Goal: Information Seeking & Learning: Learn about a topic

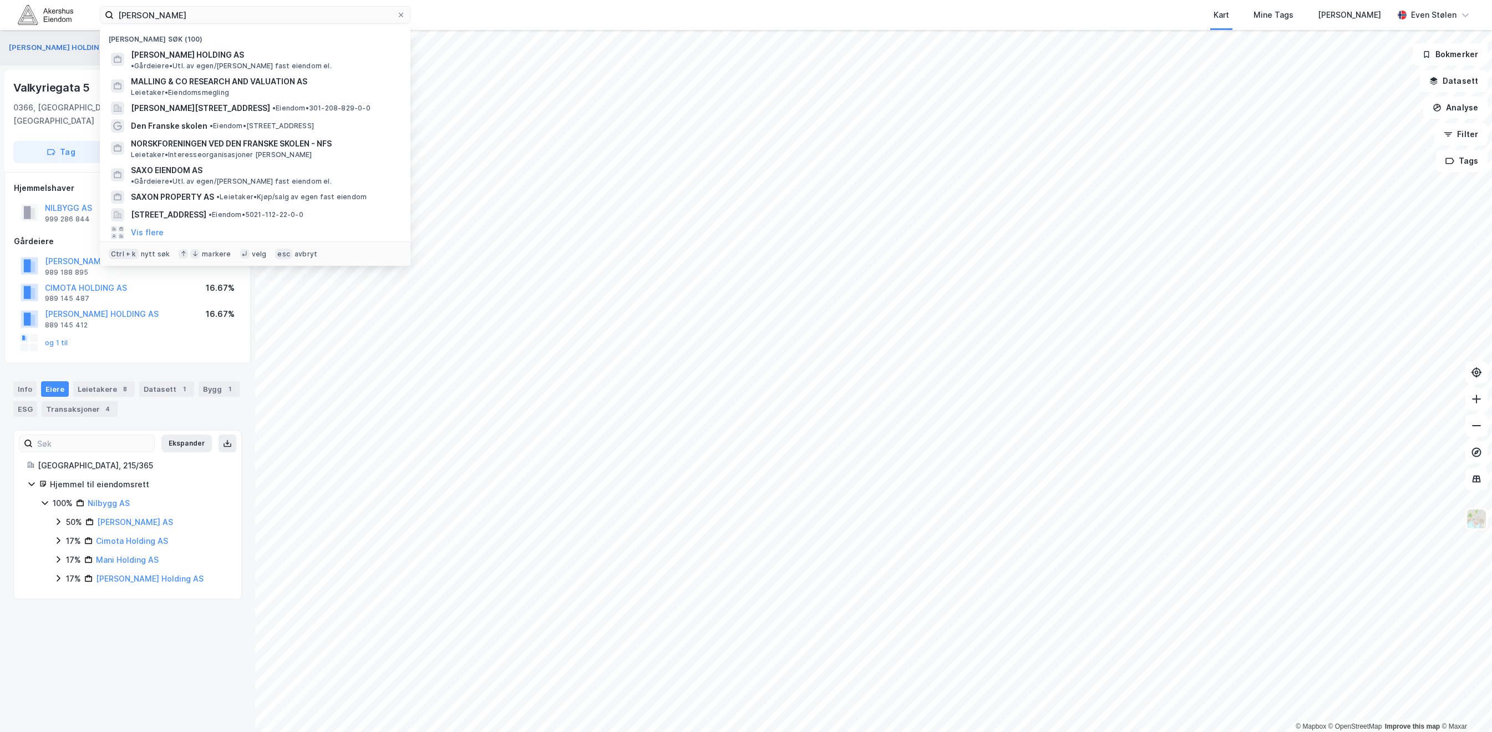
click at [192, 11] on input "[PERSON_NAME]" at bounding box center [255, 15] width 283 height 17
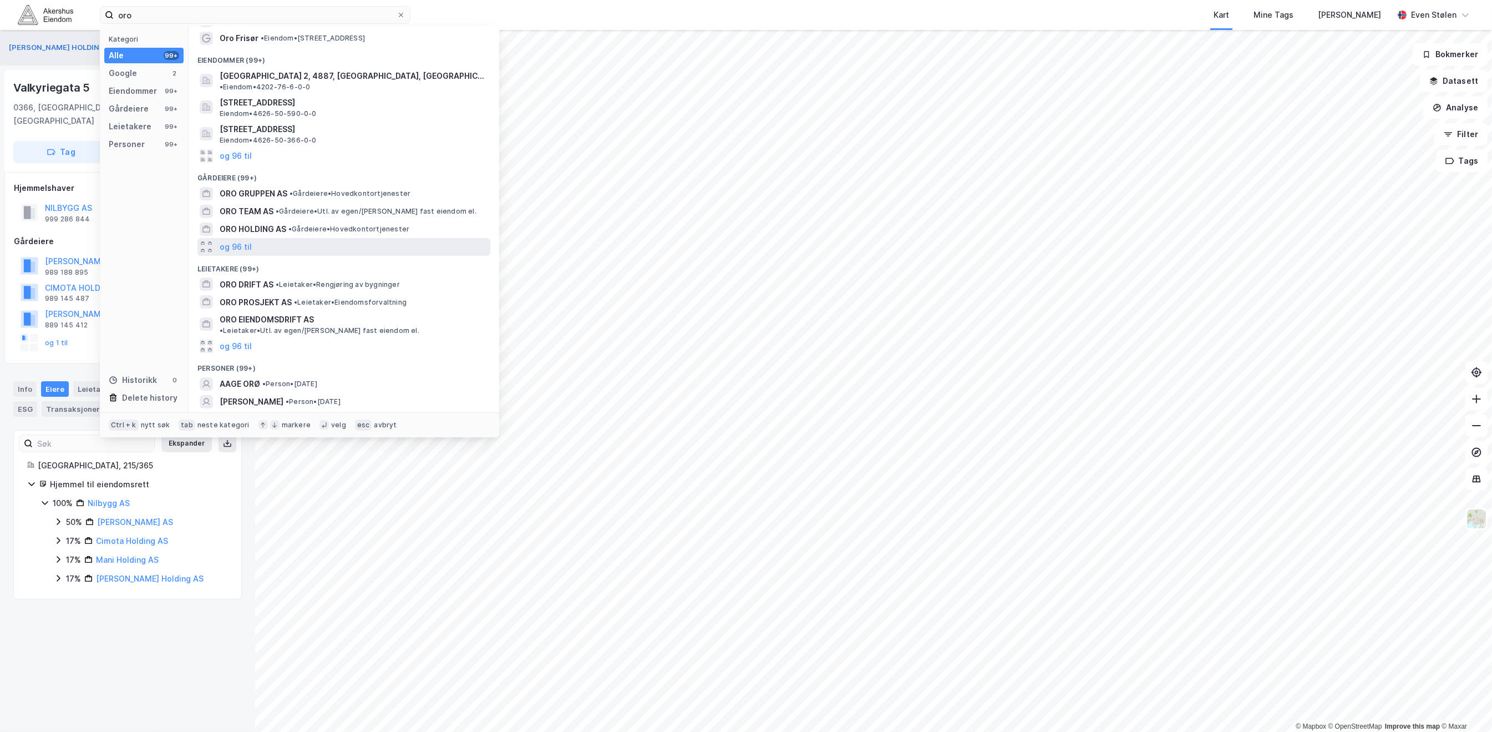
scroll to position [50, 0]
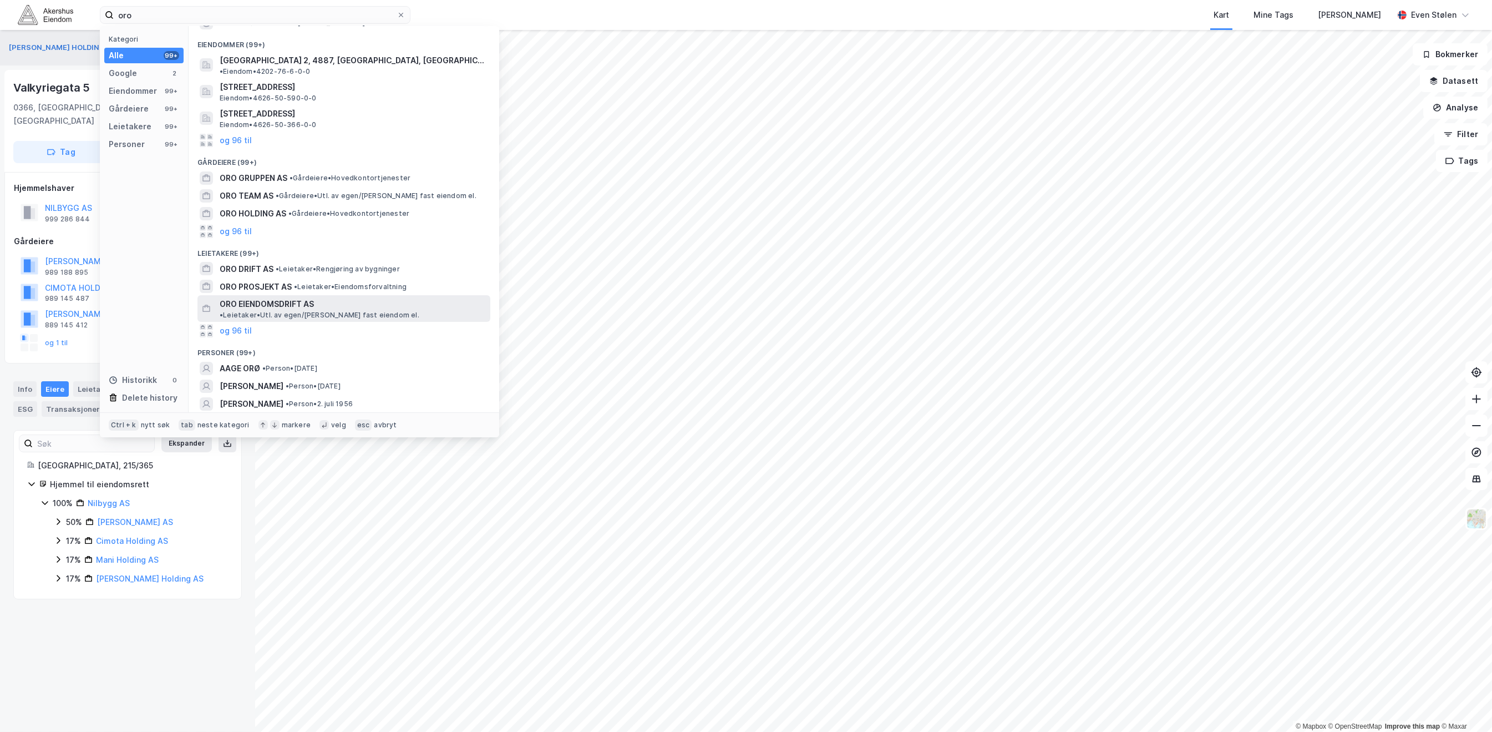
type input "oro"
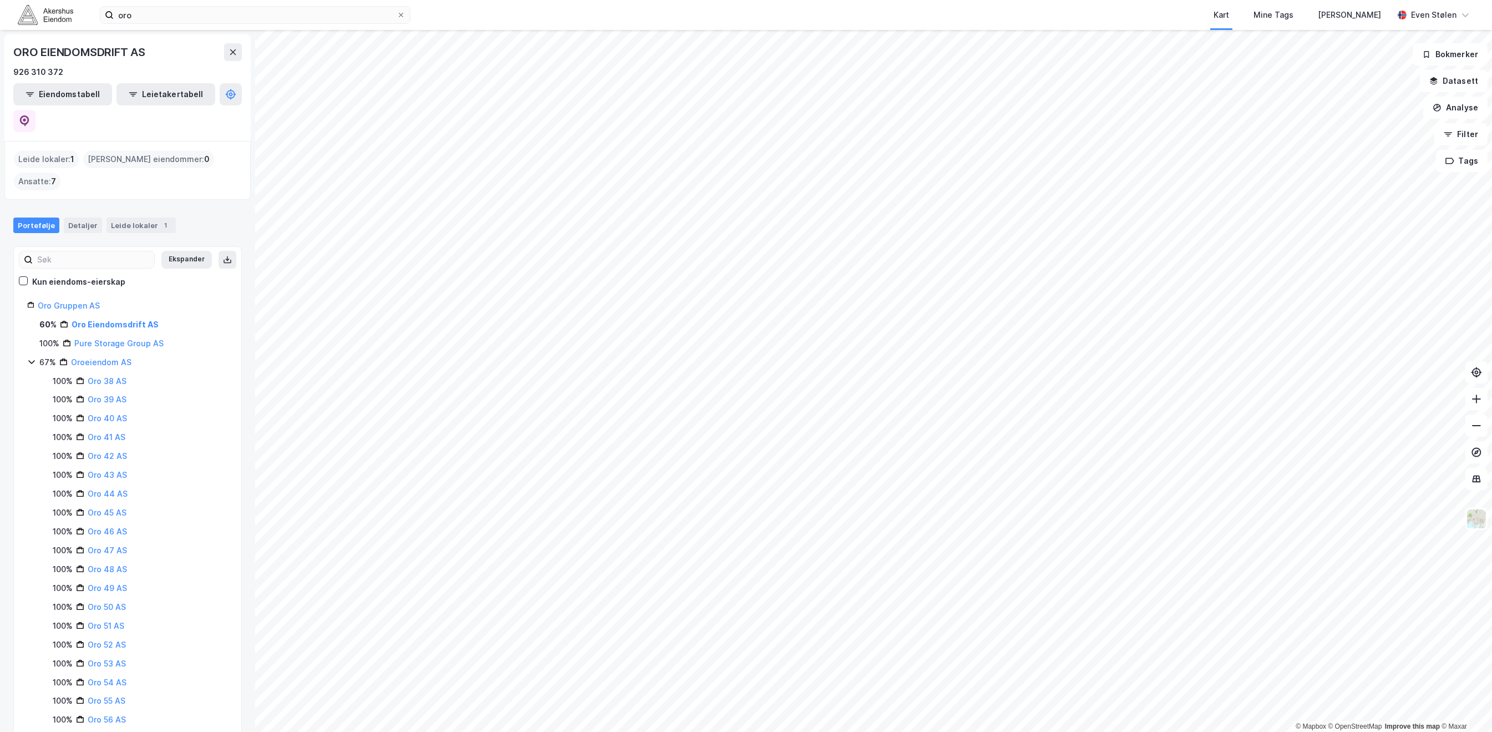
click at [741, 731] on html "oro Kart Mine Tags [PERSON_NAME] Even Stølen © Mapbox © OpenStreetMap Improve t…" at bounding box center [746, 366] width 1492 height 732
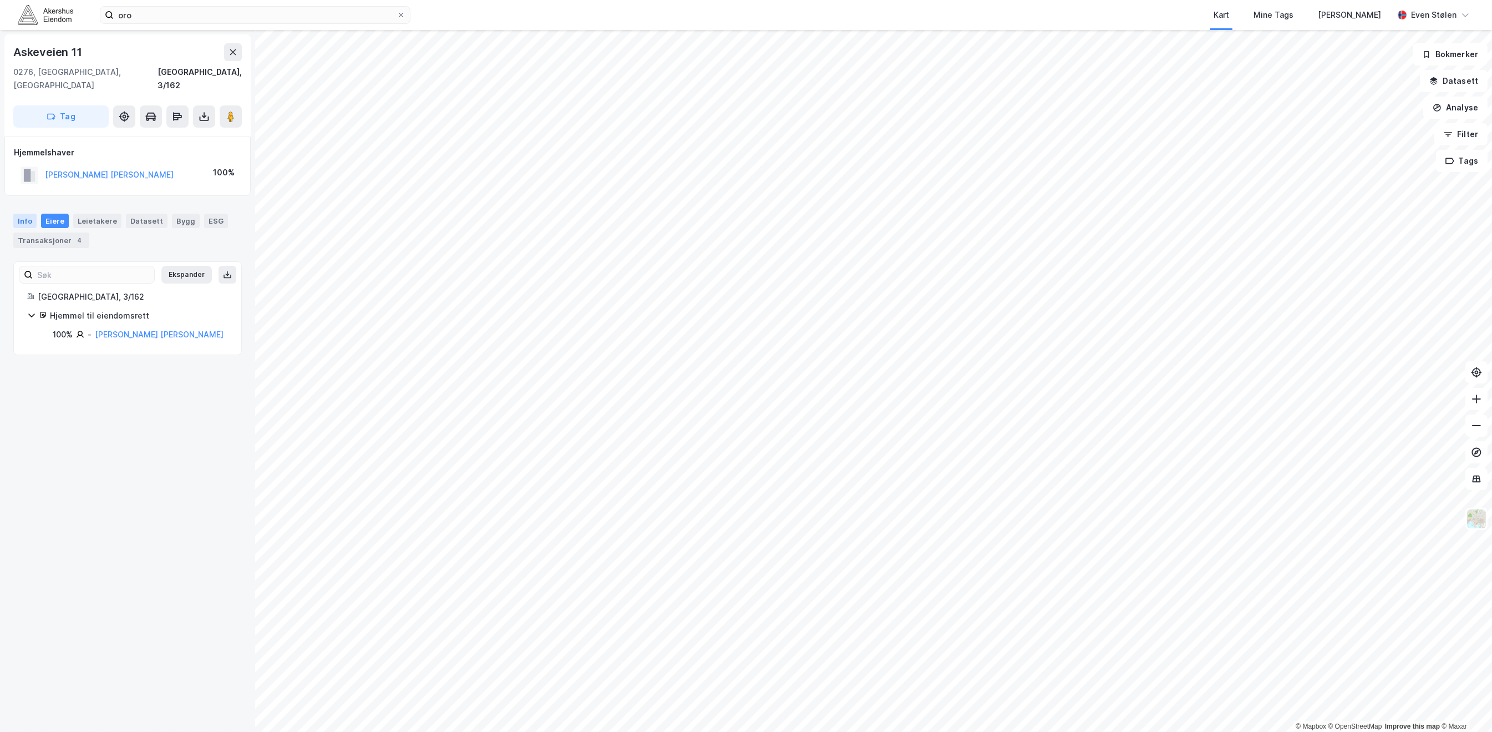
click at [28, 214] on div "Info" at bounding box center [24, 221] width 23 height 14
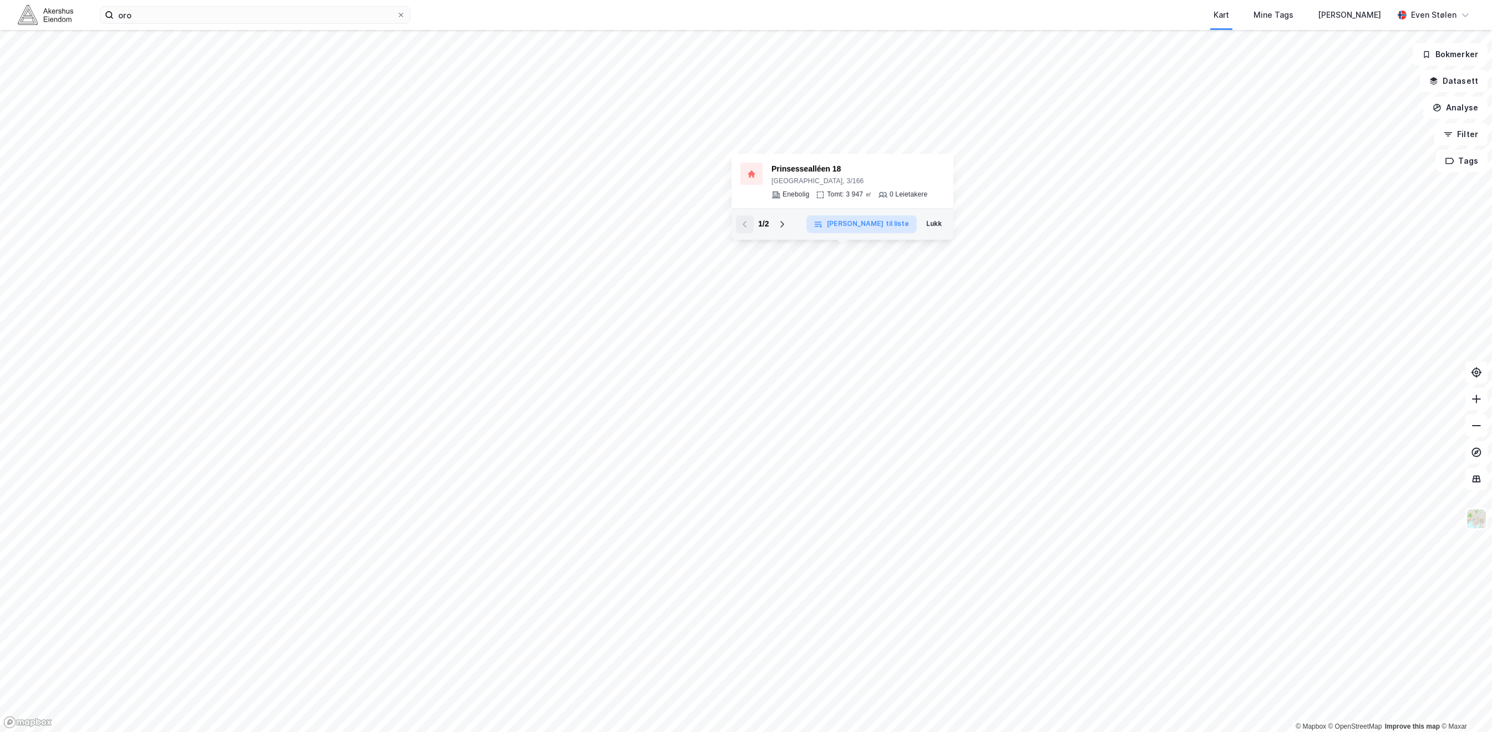
click at [793, 377] on div "© Mapbox © OpenStreetMap Improve this map © [GEOGRAPHIC_DATA][STREET_ADDRESS], …" at bounding box center [746, 381] width 1492 height 702
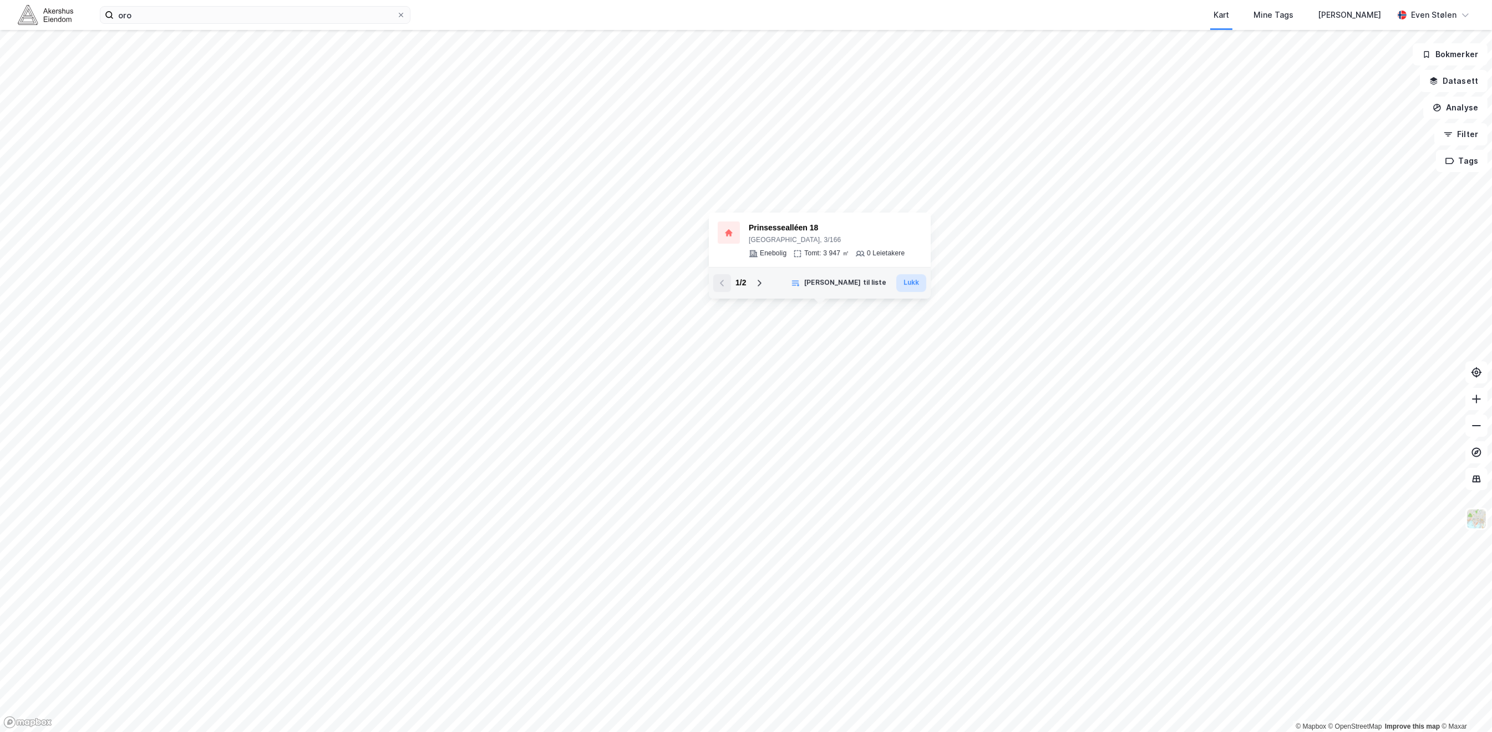
click at [913, 286] on button "Lukk" at bounding box center [912, 283] width 30 height 18
click at [29, 8] on img at bounding box center [45, 14] width 55 height 19
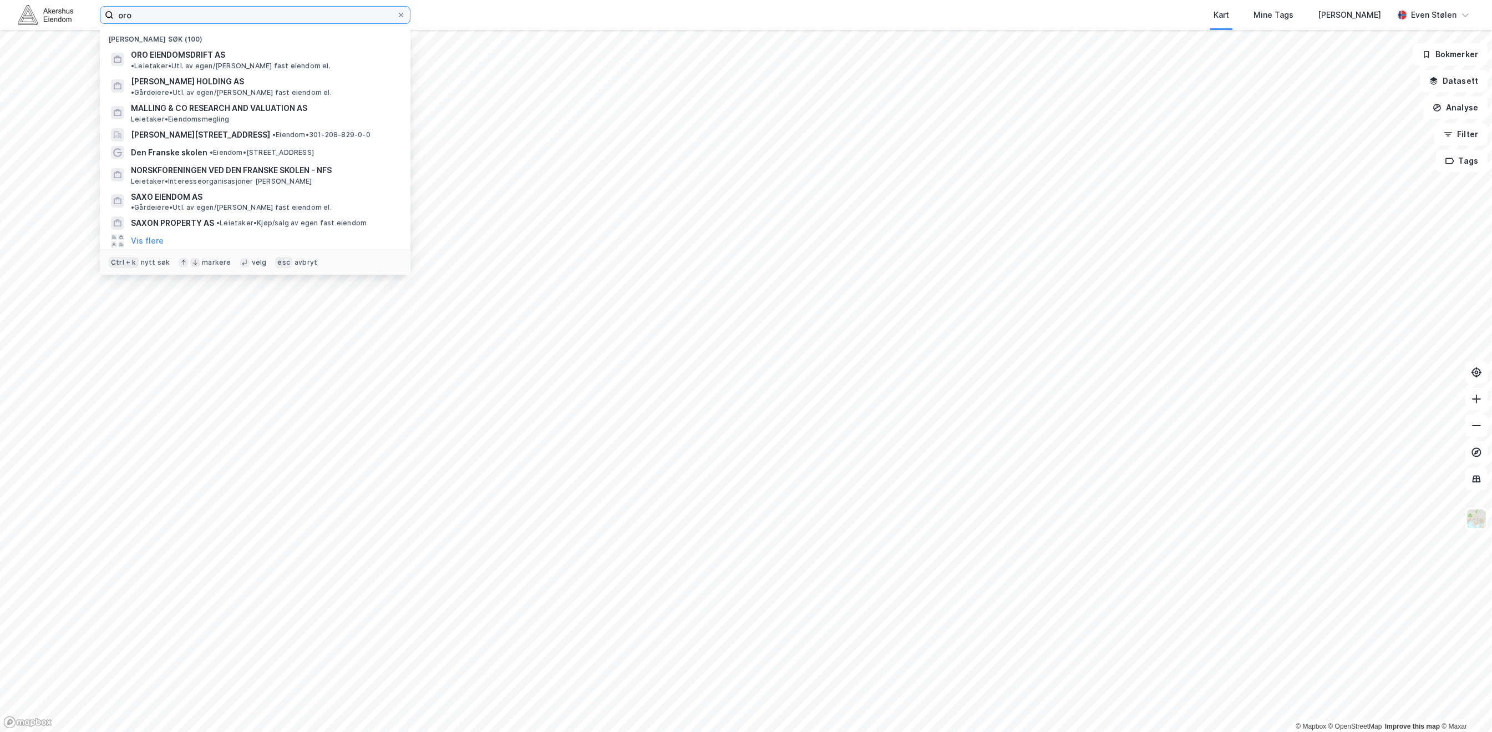
click at [174, 19] on input "oro" at bounding box center [255, 15] width 283 height 17
drag, startPoint x: 181, startPoint y: 12, endPoint x: 84, endPoint y: 14, distance: 97.1
click at [84, 14] on div "oro Nylige søk (100) ORO EIENDOMSDRIFT AS • Leietaker • Utl. av egen/[PERSON_NA…" at bounding box center [746, 15] width 1492 height 30
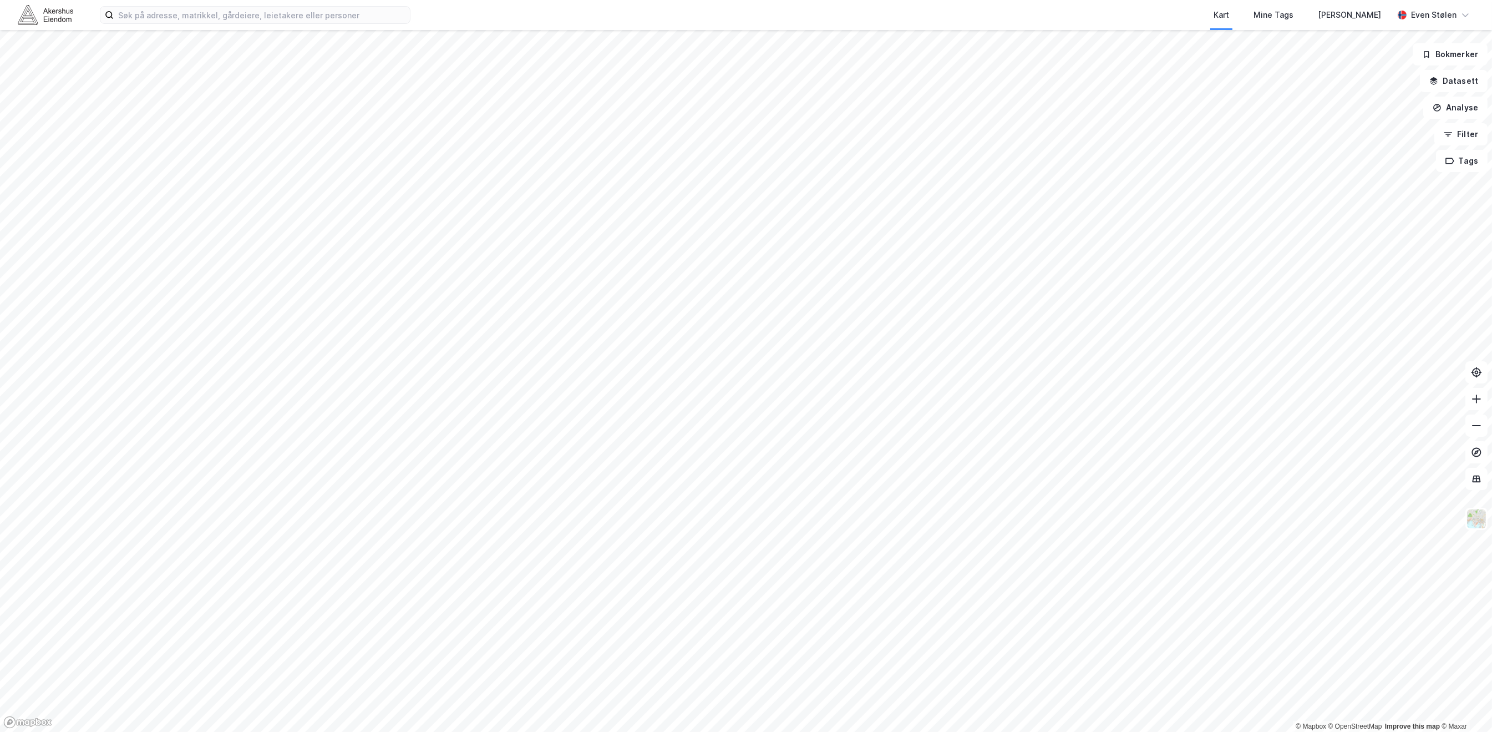
click at [462, 0] on html "Kart Mine Tags [PERSON_NAME] Even Stølen © Mapbox © OpenStreetMap Improve this …" at bounding box center [746, 366] width 1492 height 732
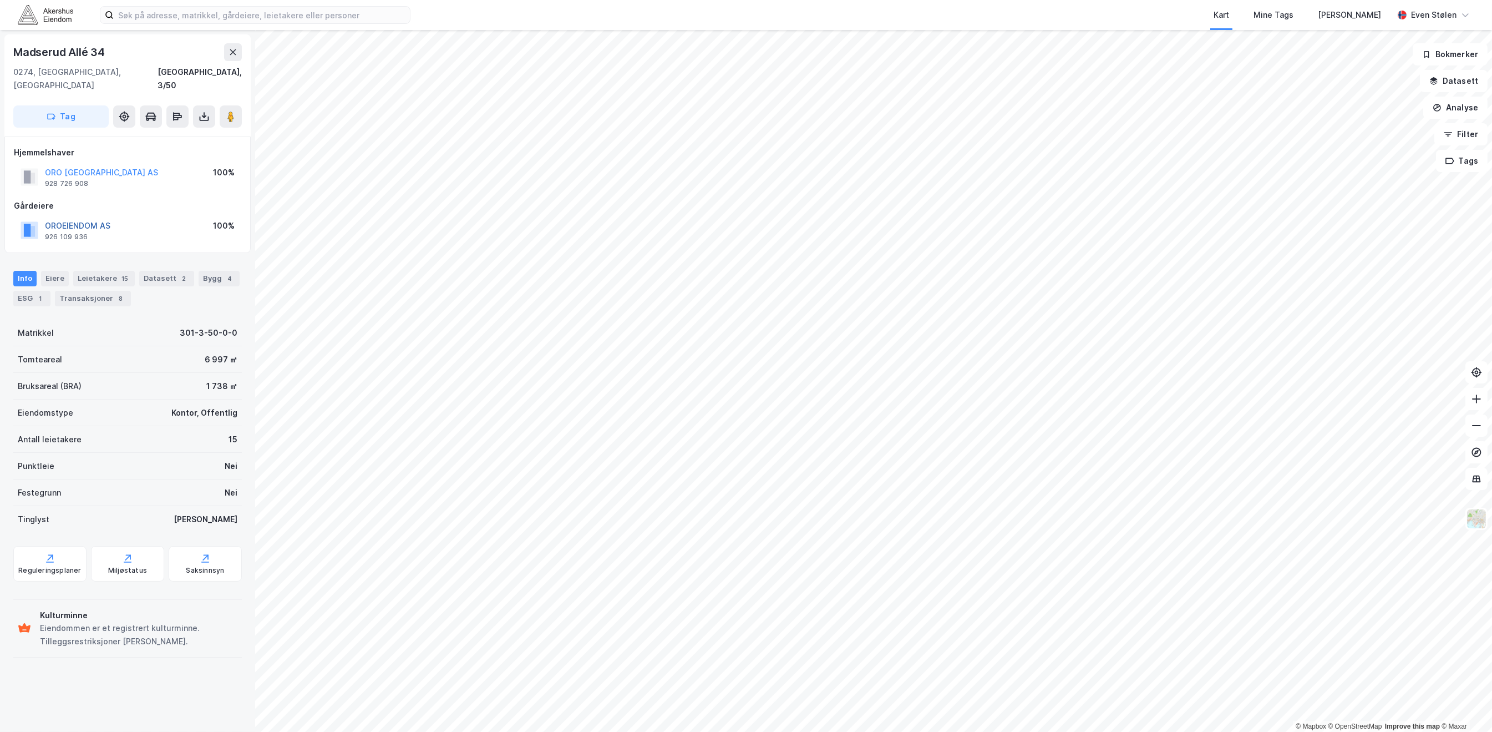
click at [0, 0] on button "OROEIENDOM AS" at bounding box center [0, 0] width 0 height 0
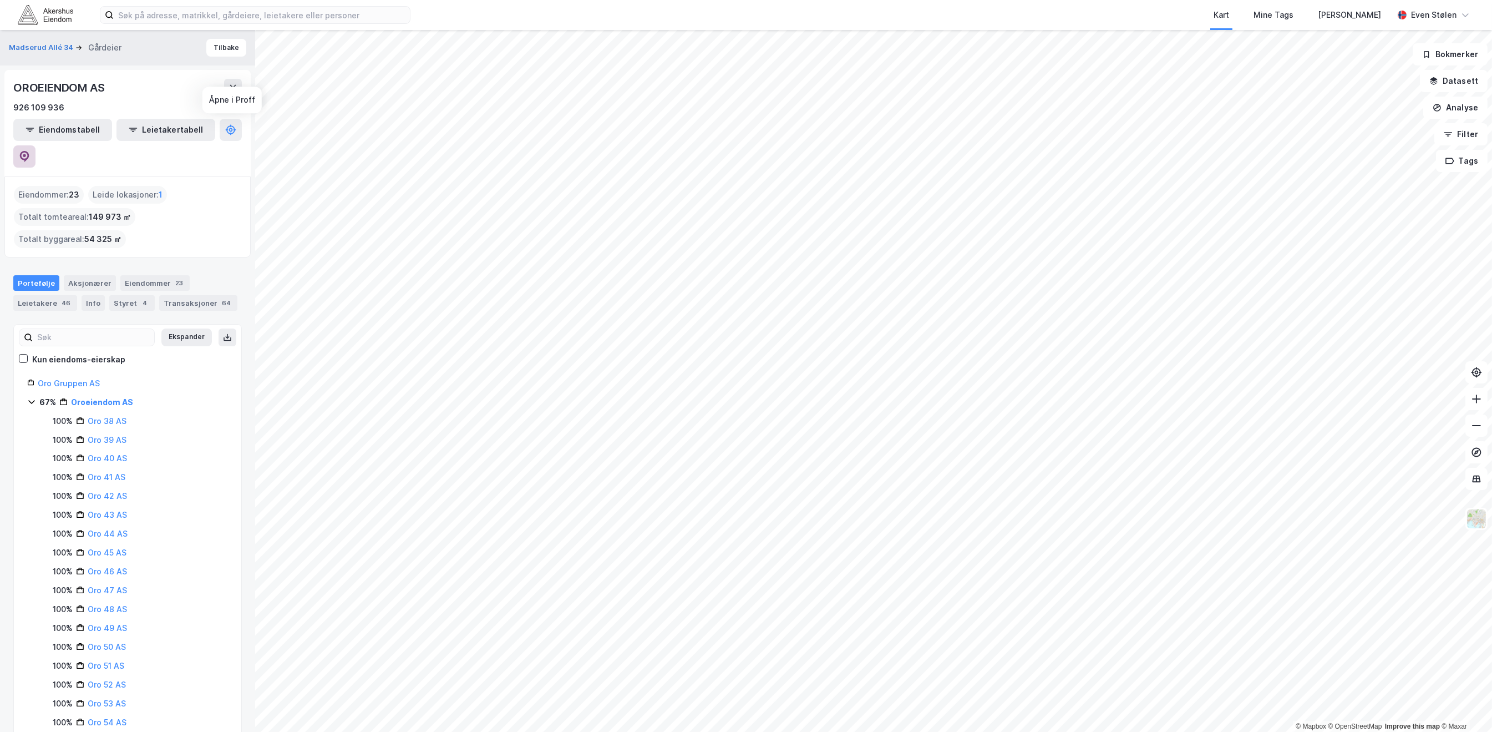
click at [36, 145] on button at bounding box center [24, 156] width 22 height 22
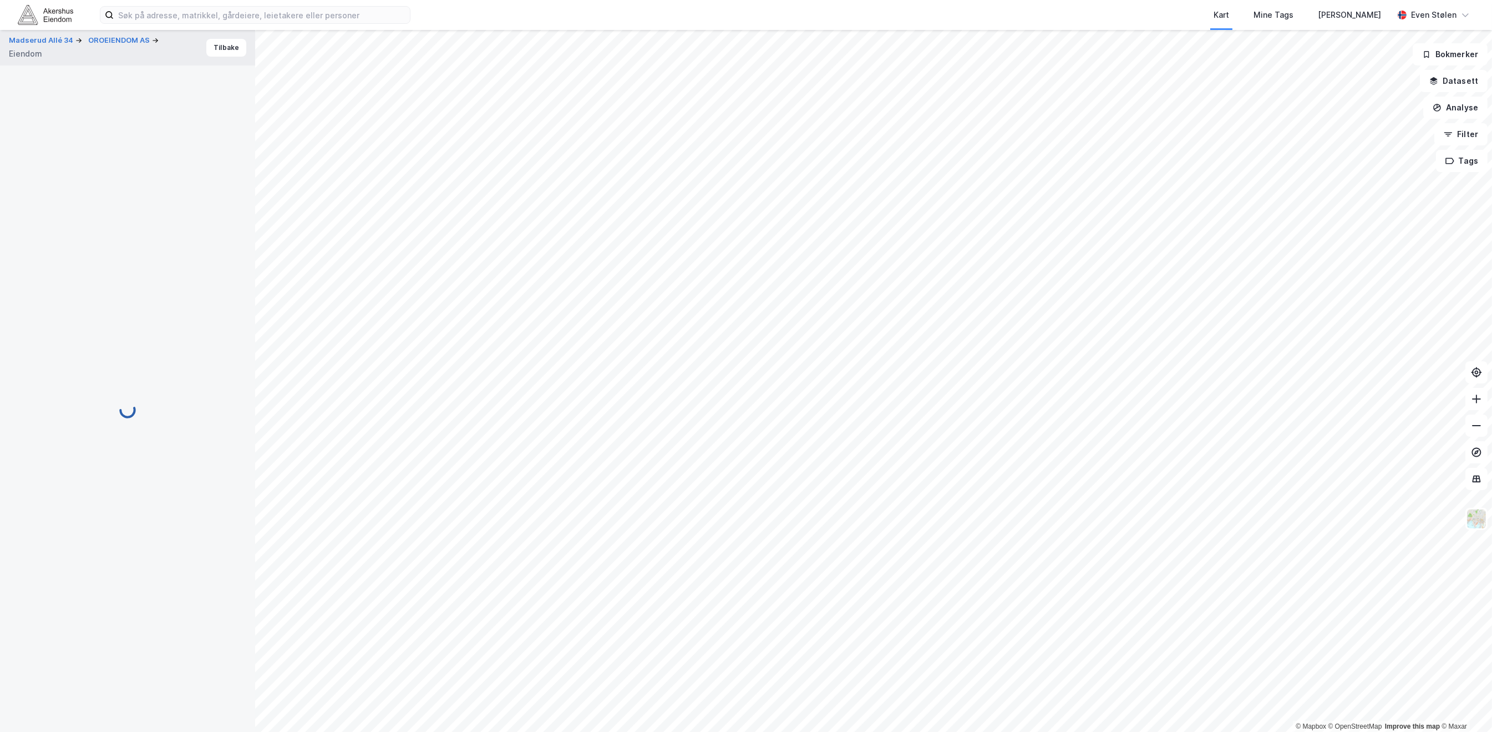
scroll to position [8, 0]
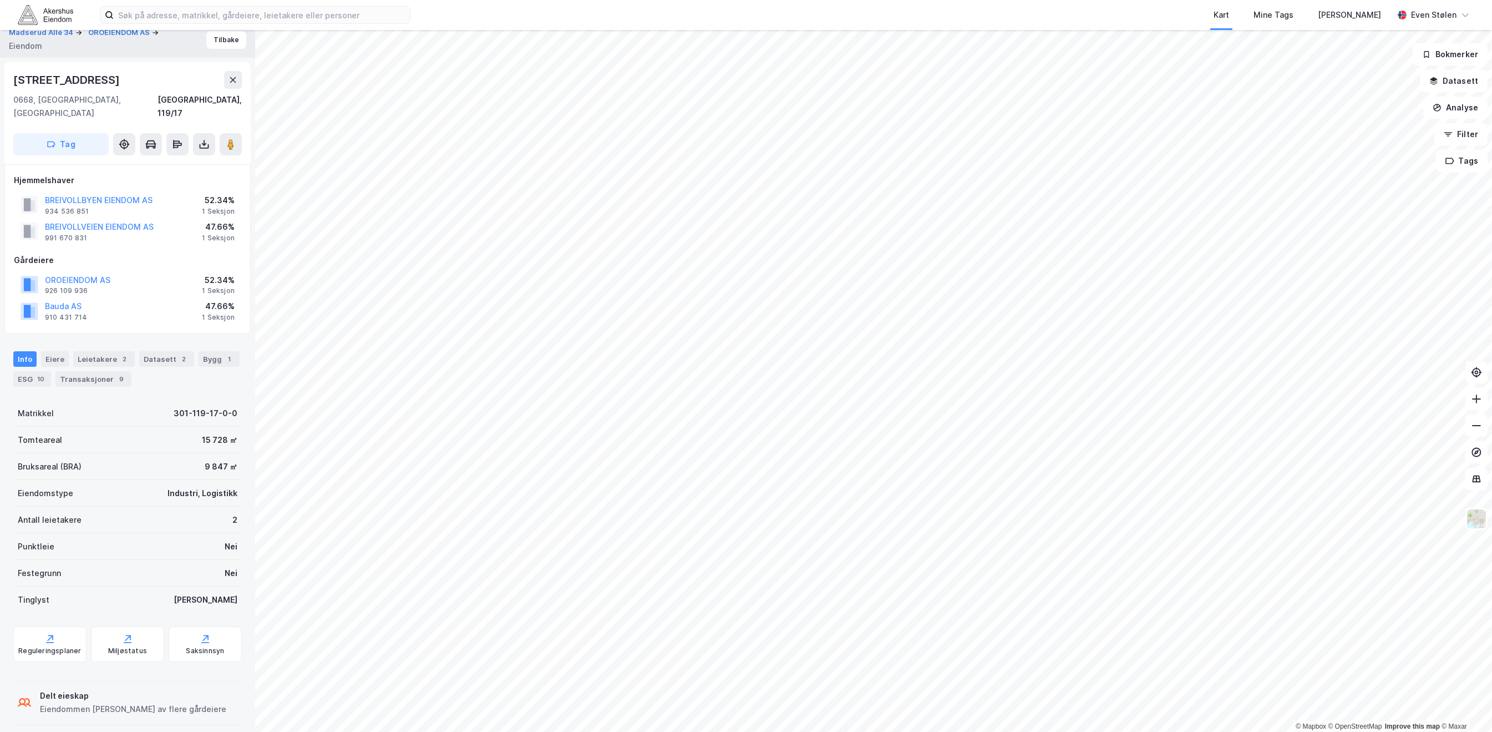
click at [1128, 731] on html "Kart Mine Tags [PERSON_NAME] Even Stølen © Mapbox © OpenStreetMap Improve this …" at bounding box center [746, 366] width 1492 height 732
click at [1131, 731] on html "Kart Mine Tags [PERSON_NAME] Even Stølen © Mapbox © OpenStreetMap Improve this …" at bounding box center [746, 366] width 1492 height 732
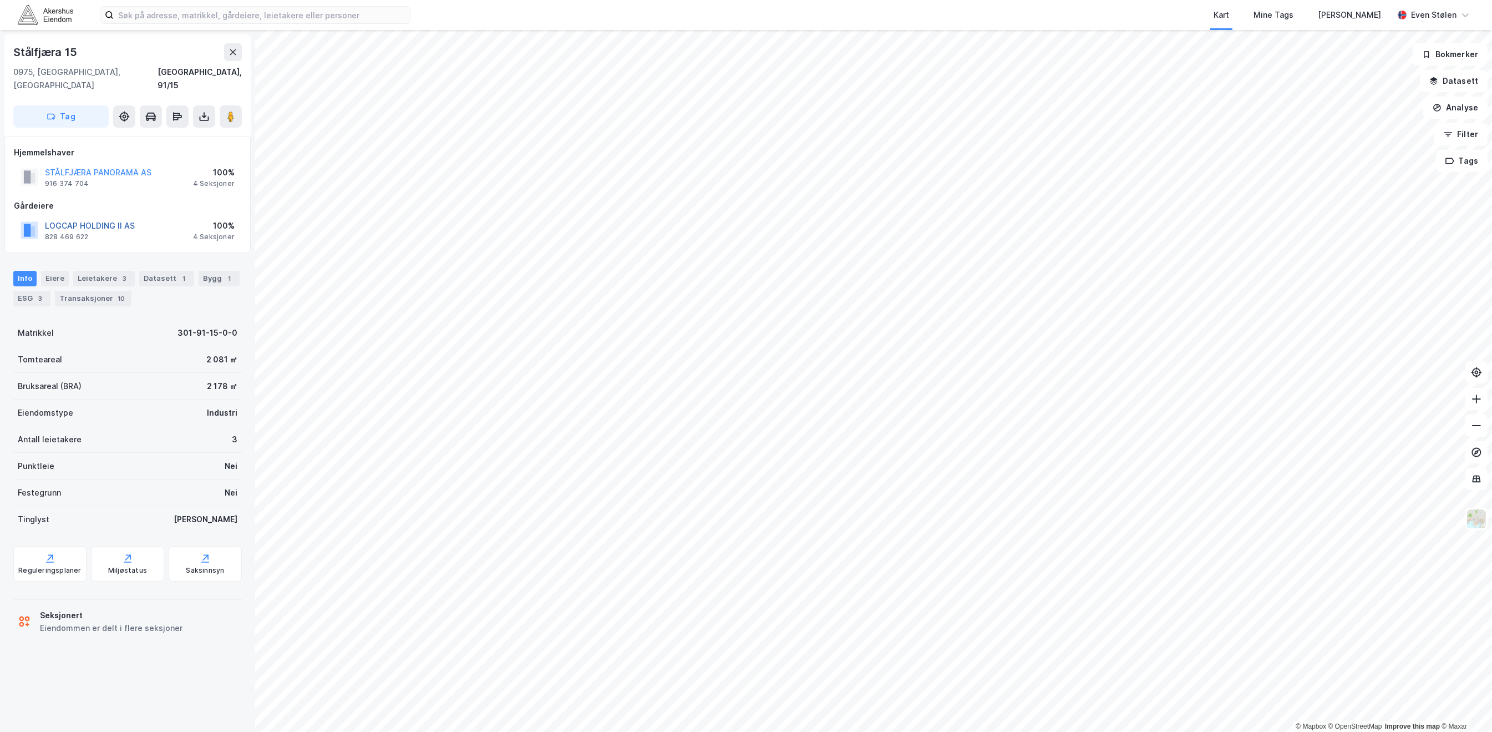
click at [0, 0] on button "LOGCAP HOLDING II AS" at bounding box center [0, 0] width 0 height 0
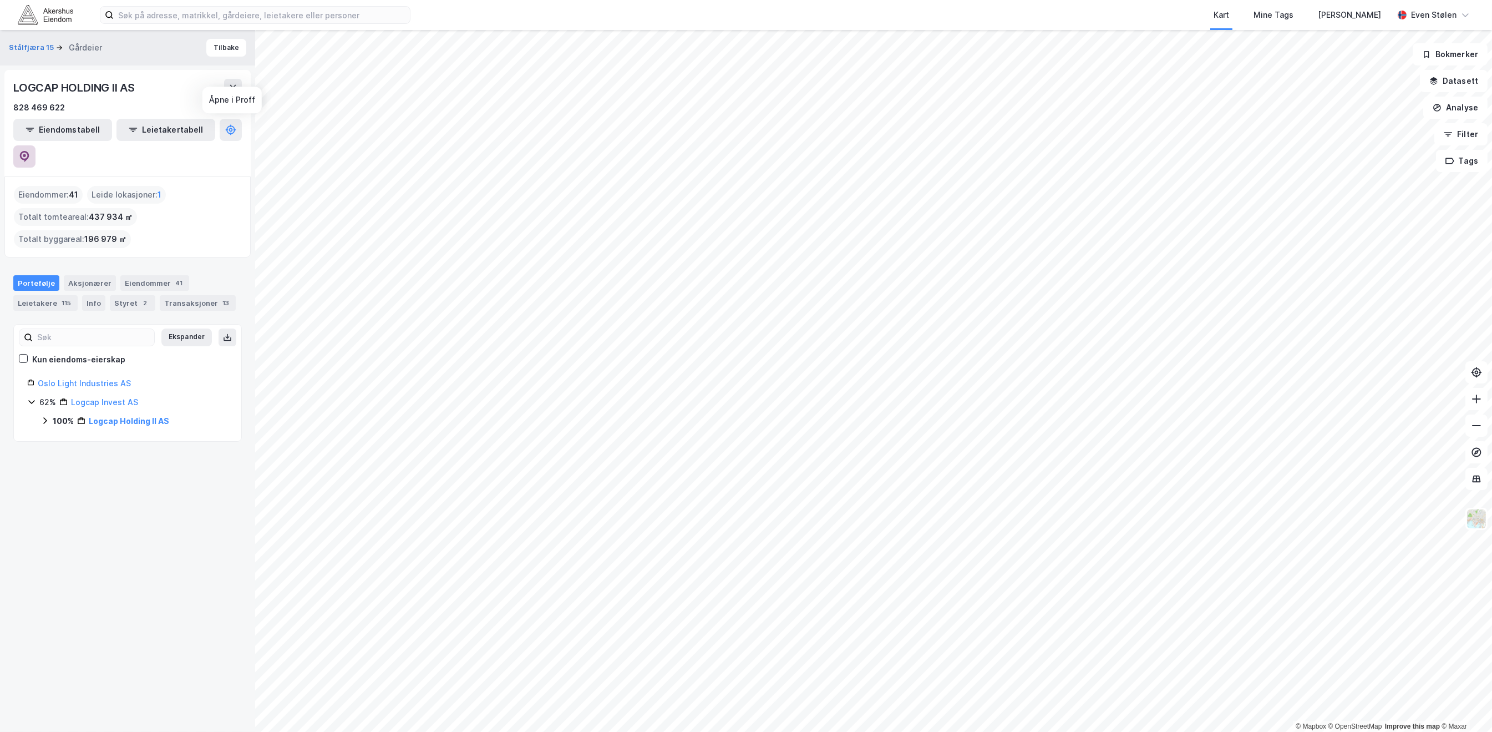
click at [30, 151] on icon at bounding box center [24, 156] width 11 height 11
click at [227, 56] on button "Tilbake" at bounding box center [226, 48] width 40 height 18
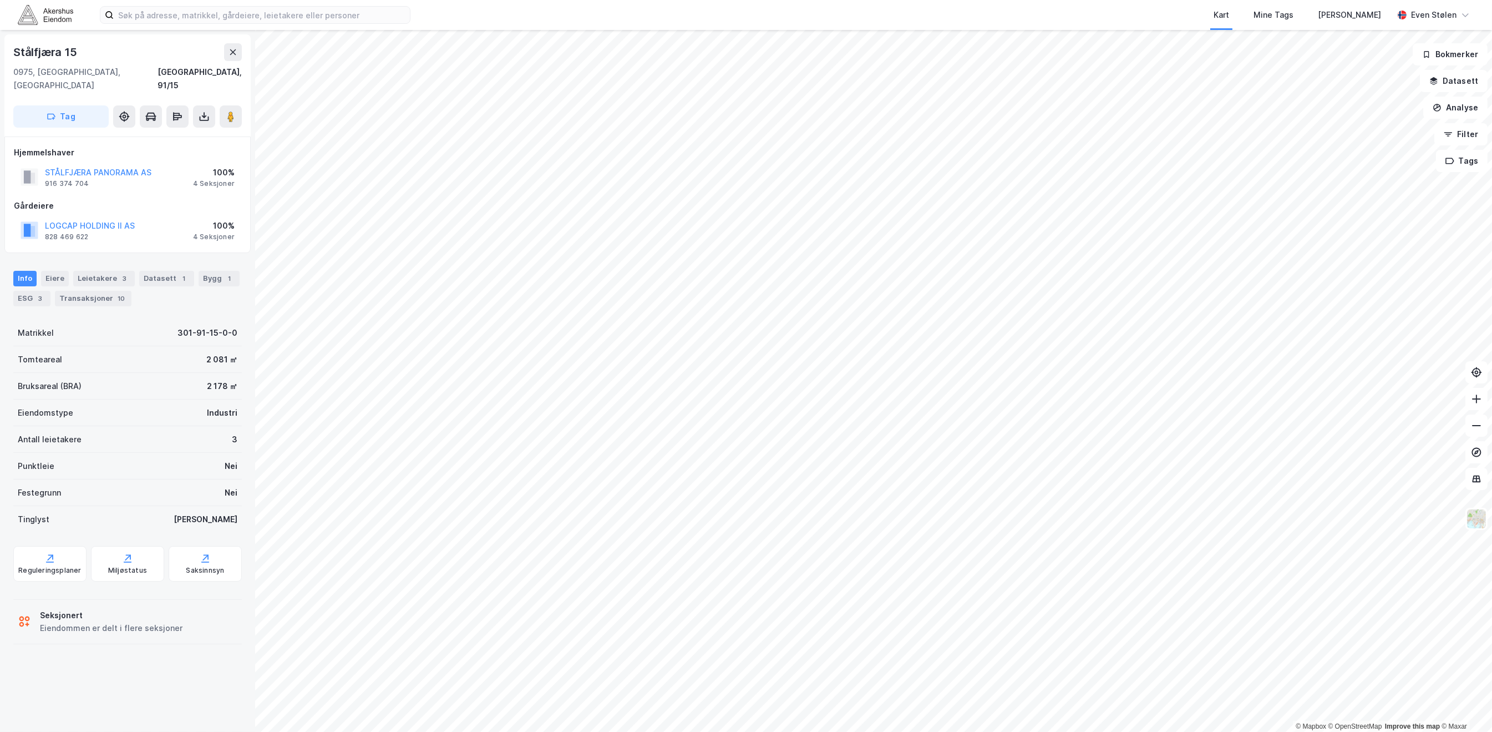
click at [50, 11] on img at bounding box center [45, 14] width 55 height 19
